Goal: Check status: Check status

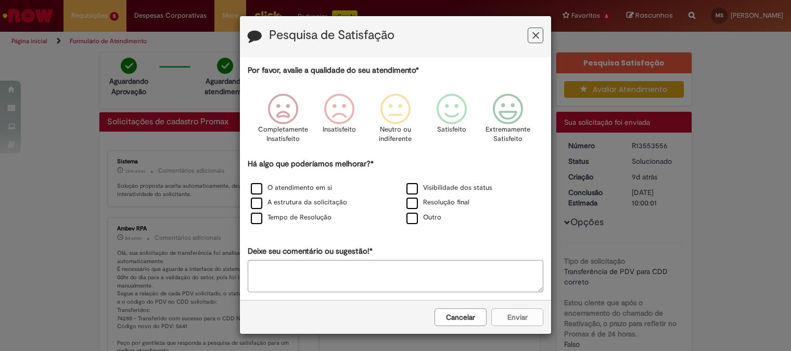
click at [532, 37] on icon "Feedback" at bounding box center [535, 35] width 7 height 11
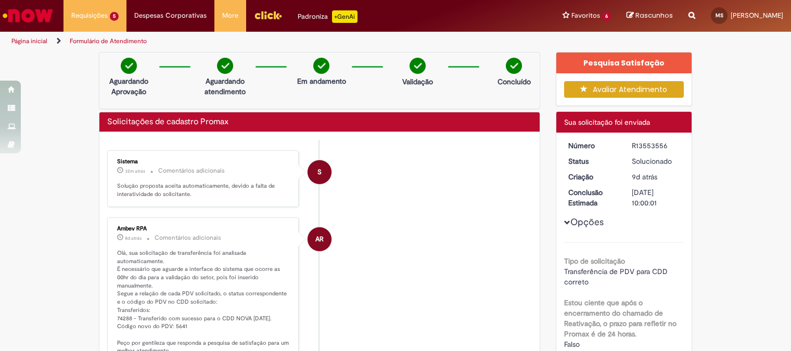
scroll to position [75, 0]
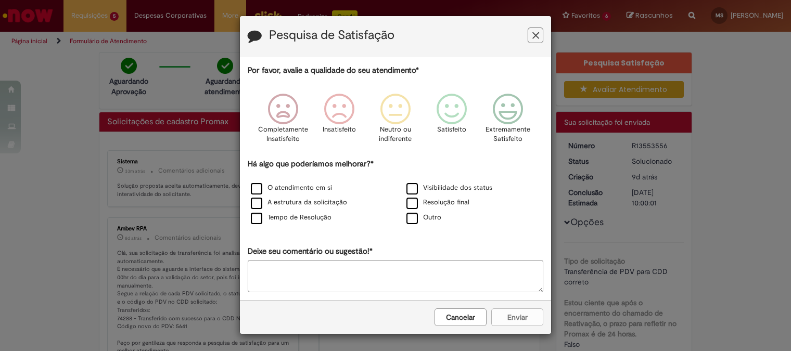
click at [532, 38] on icon "Feedback" at bounding box center [535, 35] width 7 height 11
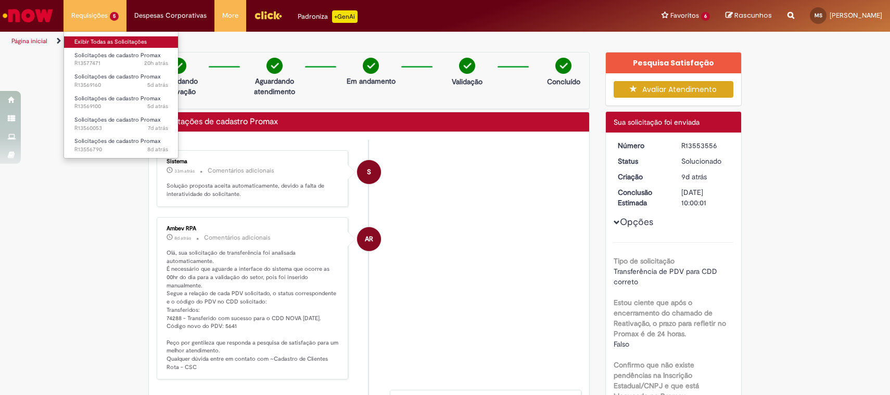
click at [89, 44] on link "Exibir Todas as Solicitações" at bounding box center [121, 41] width 114 height 11
